Goal: Find specific page/section: Find specific page/section

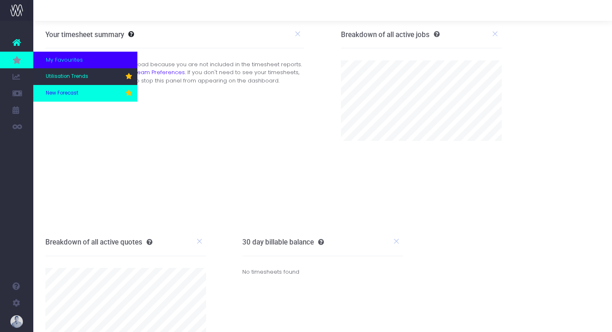
click at [63, 92] on span "New Forecast" at bounding box center [62, 92] width 32 height 7
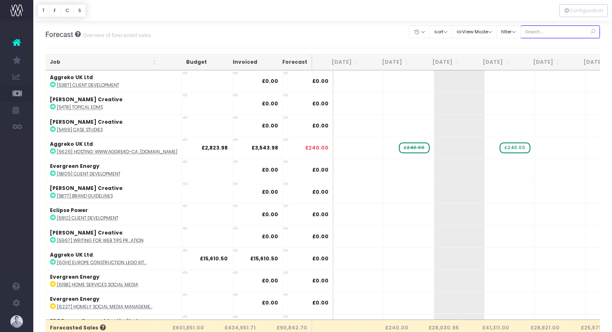
click at [553, 33] on input "text" at bounding box center [560, 31] width 80 height 13
type input "confirmed"
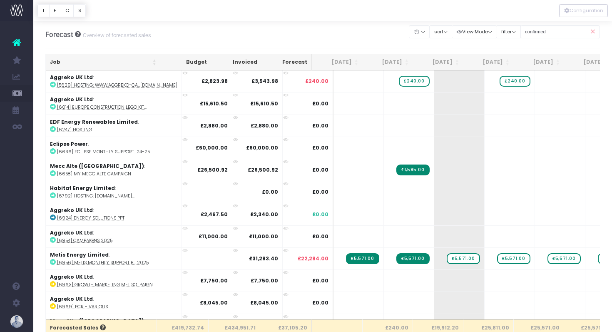
click at [93, 61] on th "Job" at bounding box center [103, 62] width 115 height 16
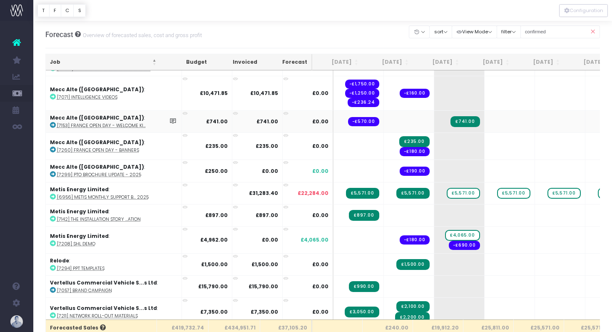
scroll to position [1044, 0]
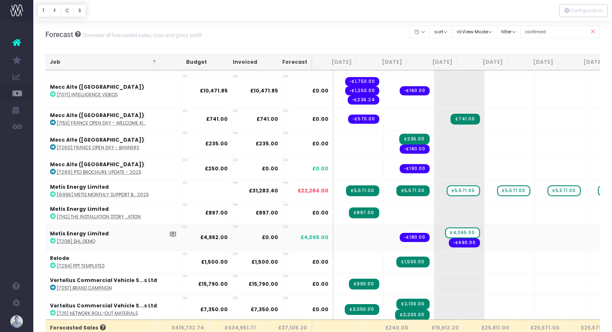
click at [89, 239] on abbr "[7208] SHL Demo" at bounding box center [76, 241] width 38 height 6
